Goal: Find contact information: Find contact information

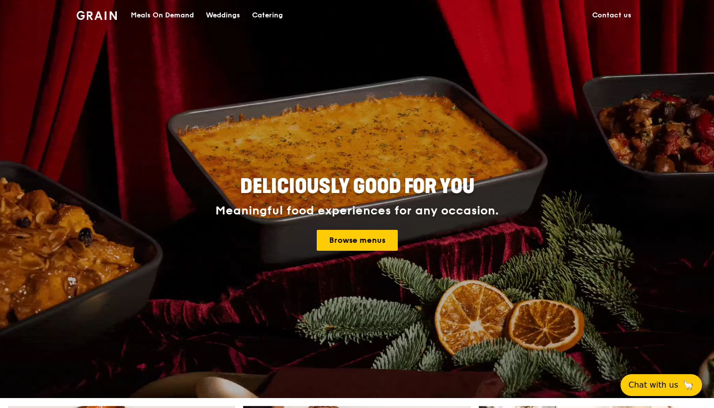
click at [607, 14] on link "Contact us" at bounding box center [611, 15] width 51 height 30
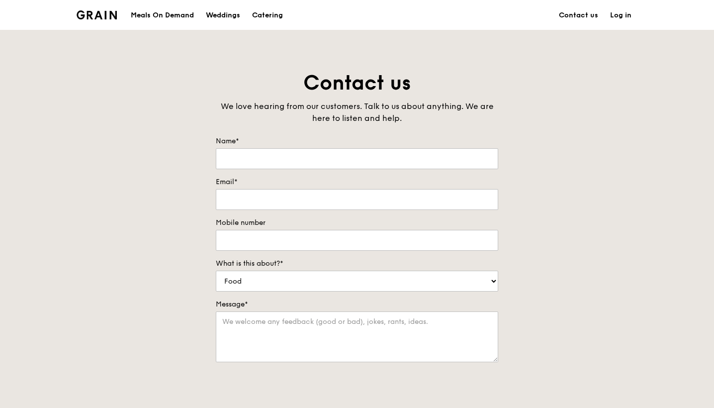
scroll to position [235, 0]
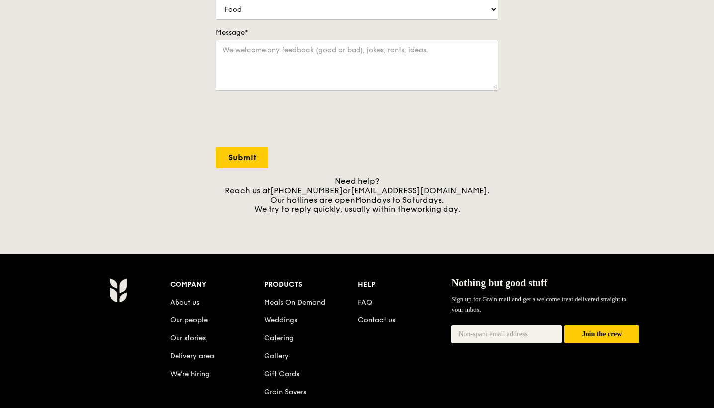
scroll to position [276, 0]
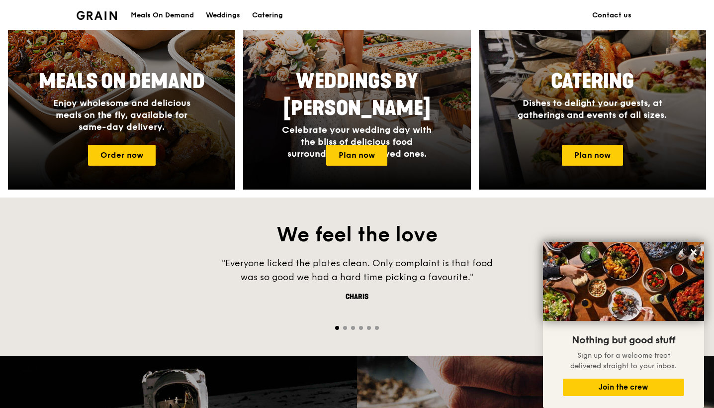
scroll to position [468, 0]
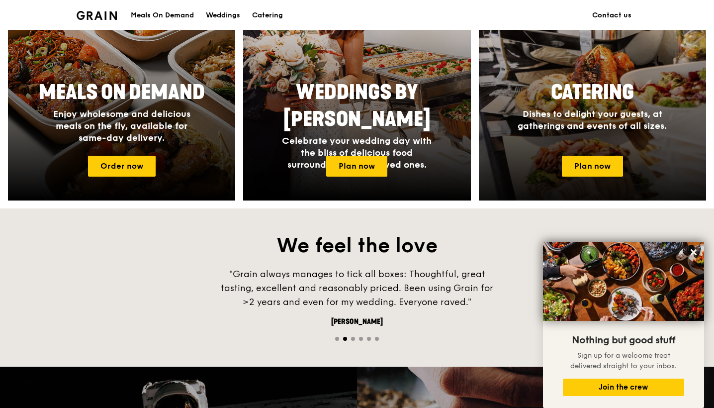
click at [600, 152] on div at bounding box center [593, 69] width 250 height 289
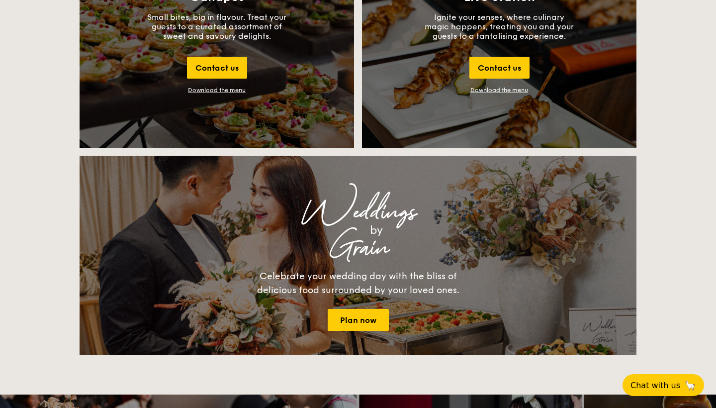
scroll to position [1173, 0]
click at [482, 62] on div "Contact us" at bounding box center [500, 68] width 60 height 22
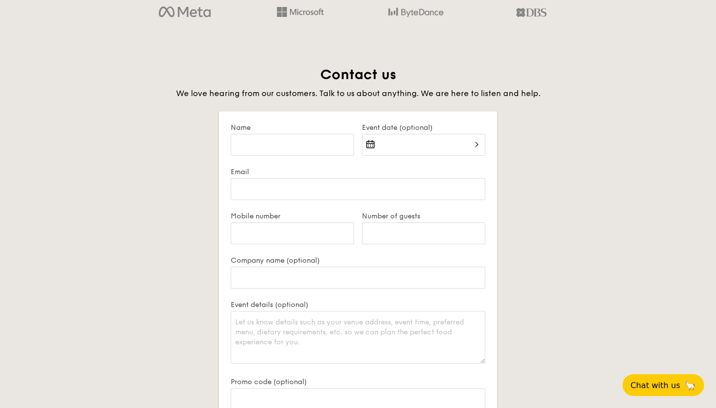
scroll to position [1927, 0]
